Goal: Find specific page/section: Find specific page/section

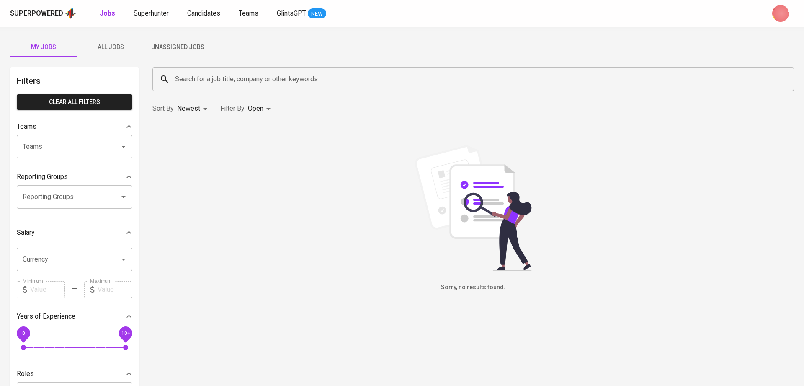
click at [99, 51] on span "All Jobs" at bounding box center [110, 47] width 57 height 10
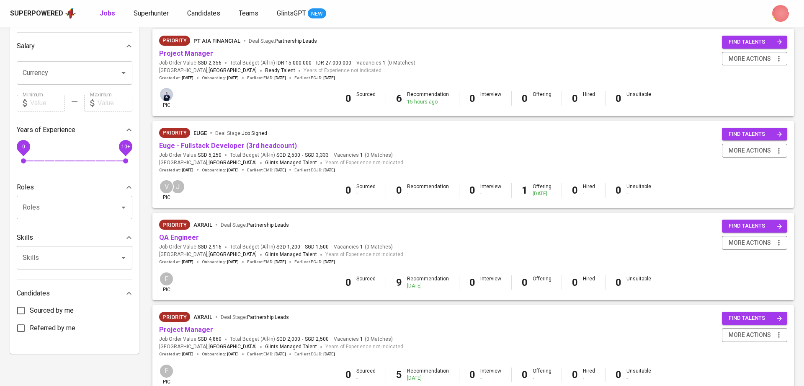
scroll to position [188, 0]
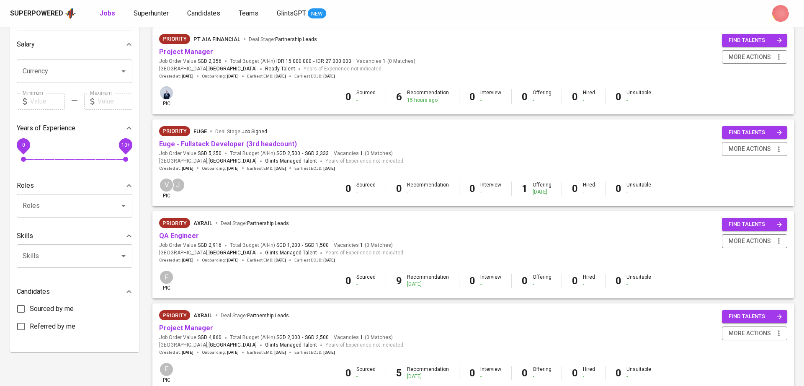
click at [413, 249] on div "Priority Axrail Deal Stage : Partnership Leads QA Engineer Job Order Value SGD …" at bounding box center [473, 240] width 628 height 45
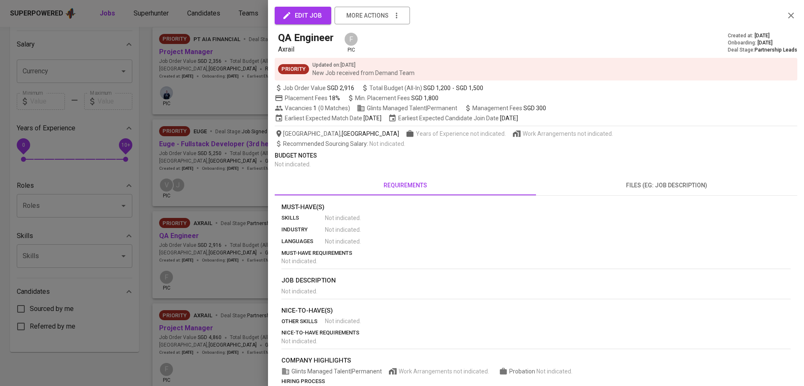
click at [232, 33] on div at bounding box center [402, 193] width 804 height 386
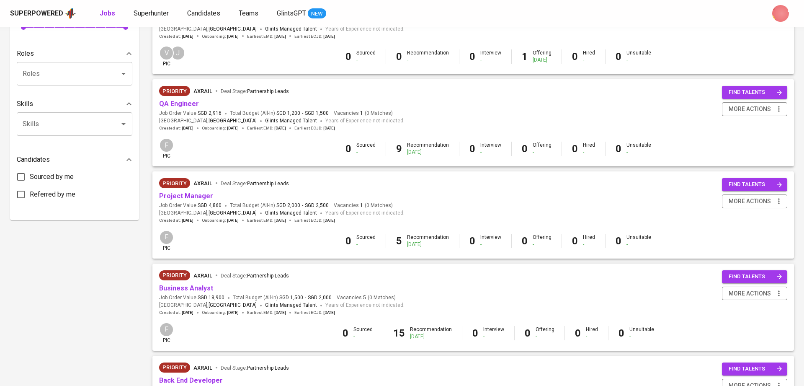
scroll to position [322, 0]
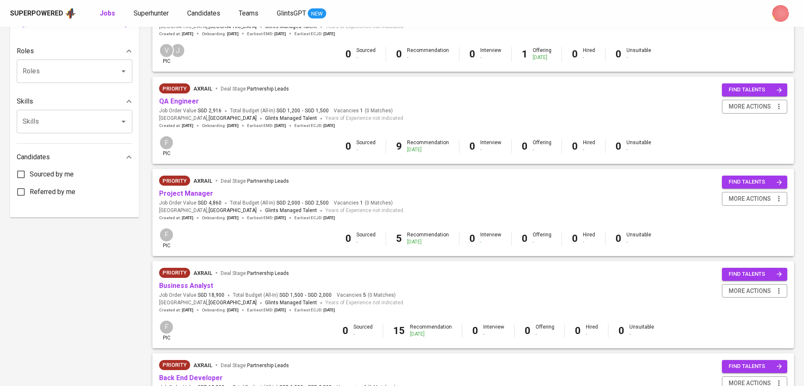
click at [283, 146] on div "0 Sourced - 9 Recommendation [DATE] 0 Interview - 0 Offering - 0 Hired - 0 Unsu…" at bounding box center [498, 146] width 578 height 14
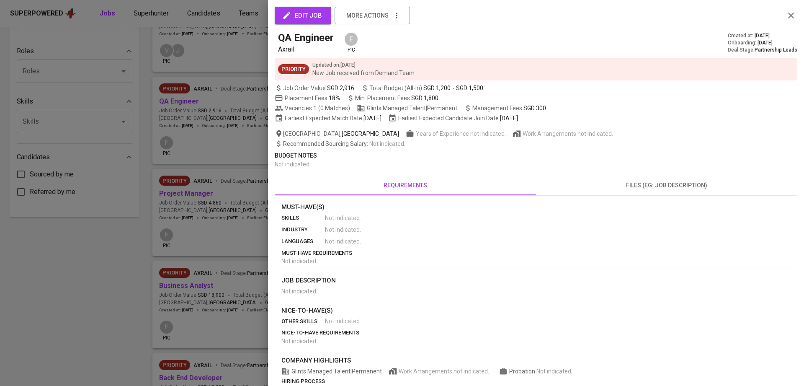
scroll to position [60, 0]
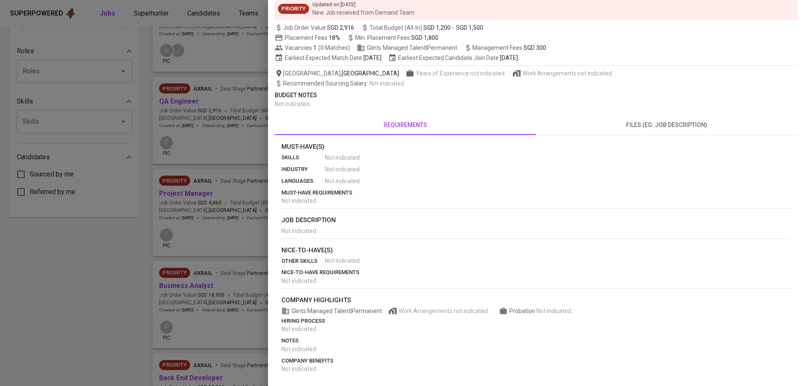
click at [221, 153] on div at bounding box center [402, 193] width 804 height 386
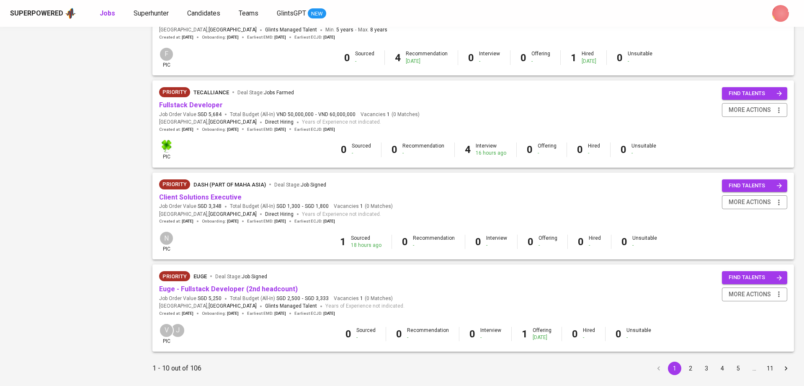
scroll to position [711, 0]
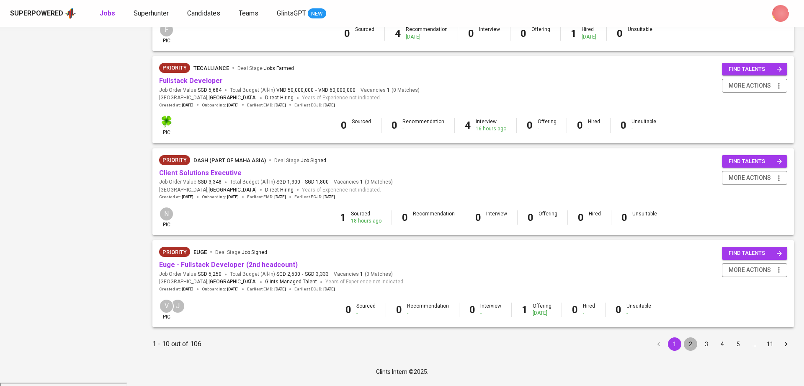
click at [691, 348] on button "2" at bounding box center [690, 343] width 13 height 13
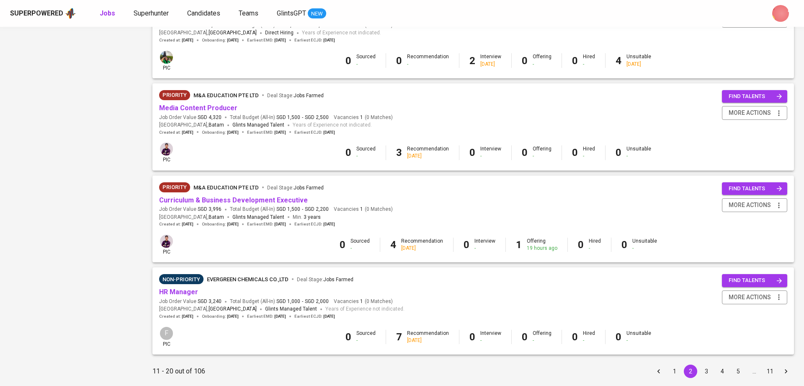
scroll to position [711, 0]
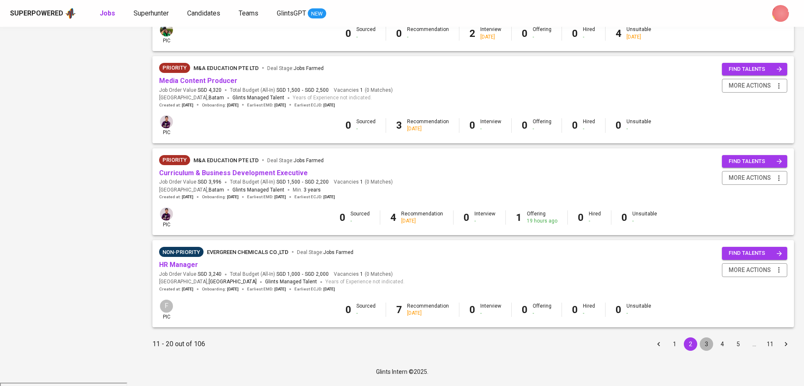
click at [702, 344] on button "3" at bounding box center [706, 343] width 13 height 13
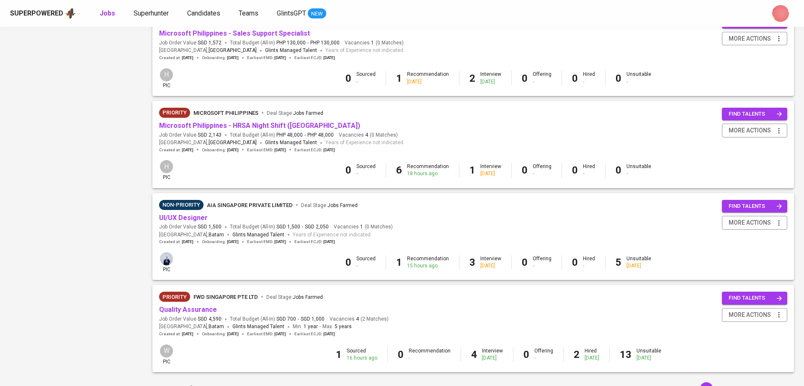
scroll to position [711, 0]
